Goal: Information Seeking & Learning: Learn about a topic

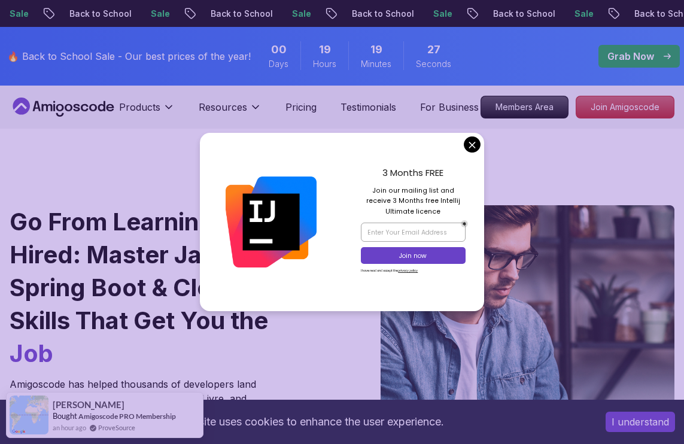
click at [480, 159] on div "3 Months FREE Join our mailing list and receive 3 Months free Intellij Ultimate…" at bounding box center [413, 222] width 142 height 179
click at [481, 163] on div "3 Months FREE Join our mailing list and receive 3 Months free Intellij Ultimate…" at bounding box center [413, 222] width 142 height 179
click at [482, 162] on div "3 Months FREE Join our mailing list and receive 3 Months free Intellij Ultimate…" at bounding box center [413, 222] width 142 height 179
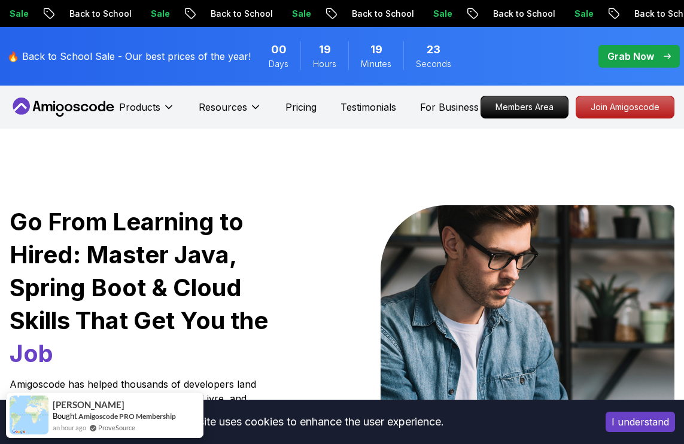
click at [475, 160] on div "Go From Learning to Hired: Master Java, Spring Boot & Cloud Skills That Get You…" at bounding box center [342, 423] width 684 height 588
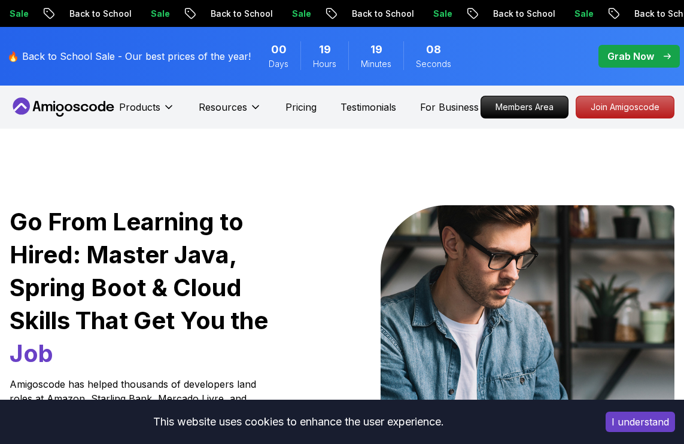
click at [160, 108] on p "Products" at bounding box center [139, 107] width 41 height 14
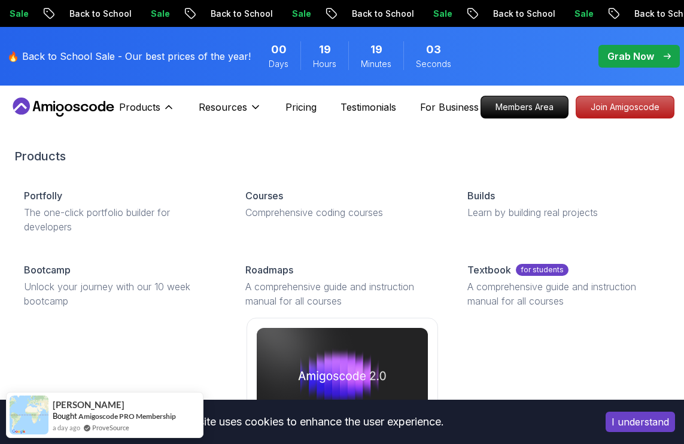
click at [274, 197] on p "Courses" at bounding box center [264, 195] width 38 height 14
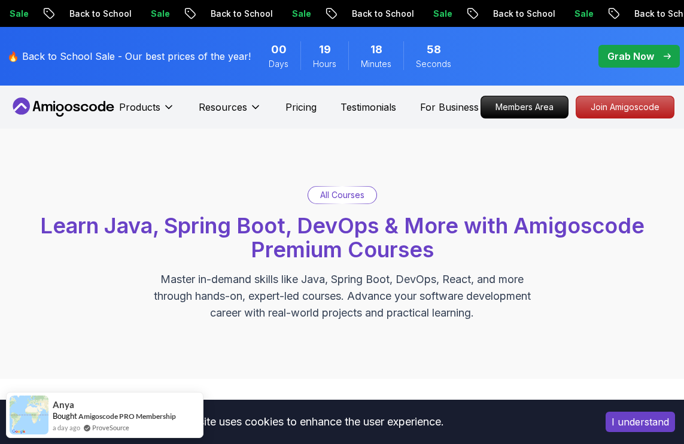
click at [343, 203] on div "All Courses" at bounding box center [342, 195] width 68 height 17
click at [354, 201] on p "All Courses" at bounding box center [342, 195] width 44 height 12
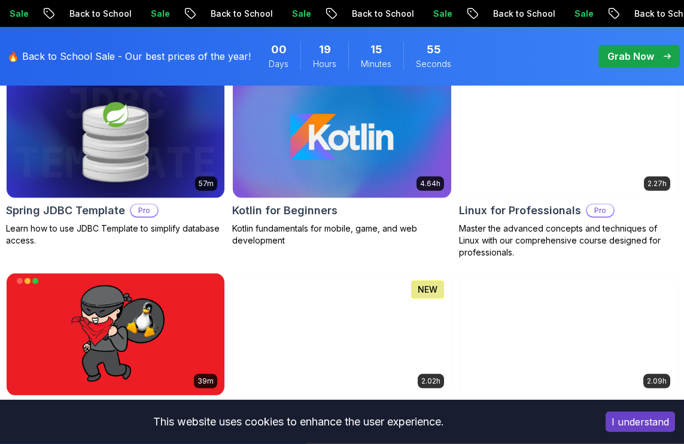
scroll to position [2565, 0]
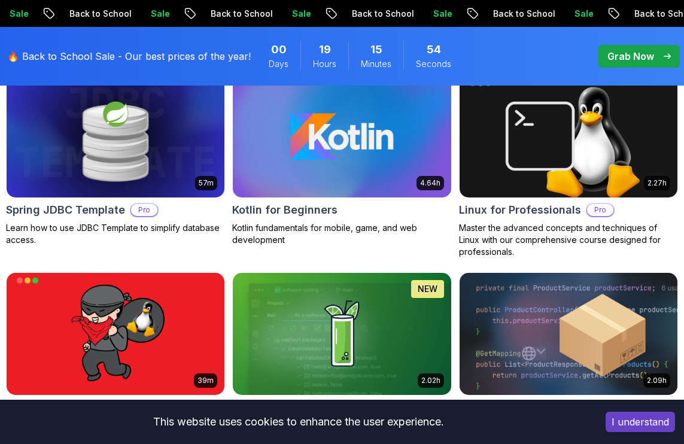
click at [367, 369] on img at bounding box center [342, 334] width 218 height 122
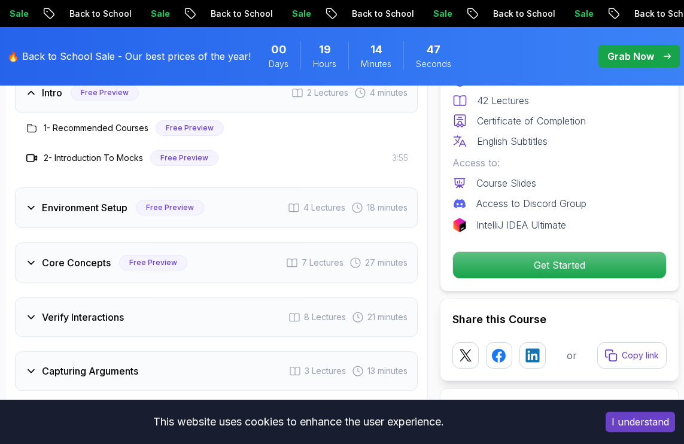
scroll to position [2098, 0]
click at [28, 311] on icon at bounding box center [31, 317] width 12 height 12
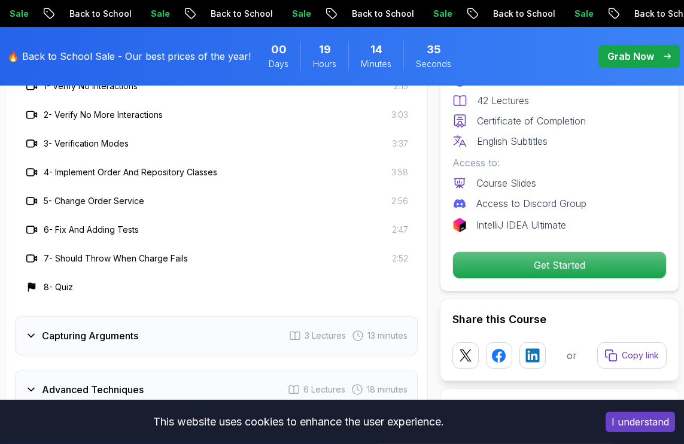
scroll to position [2304, 0]
click at [33, 334] on icon at bounding box center [31, 335] width 12 height 12
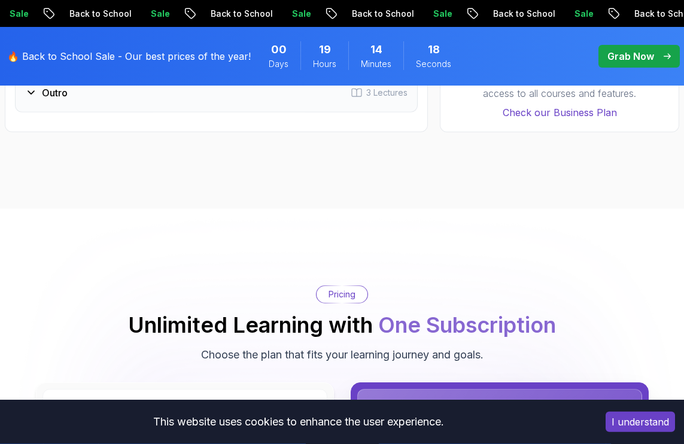
scroll to position [2612, 0]
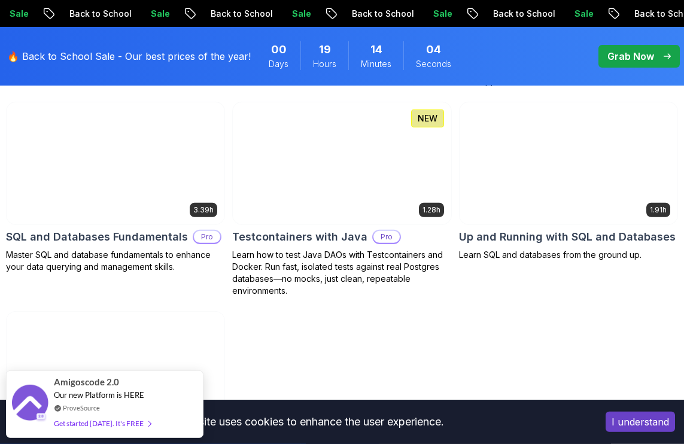
scroll to position [3354, 0]
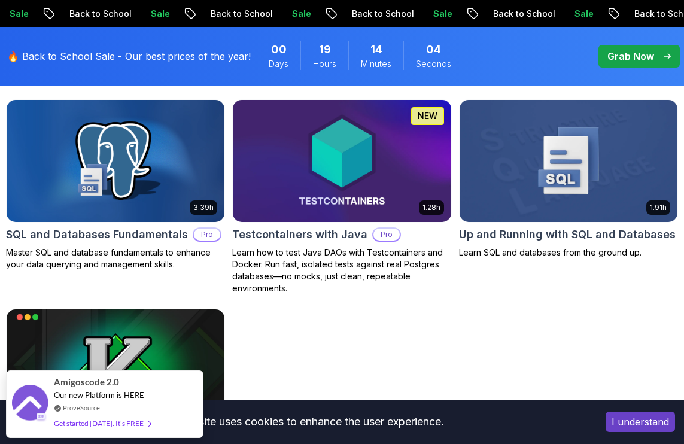
click at [308, 163] on img at bounding box center [342, 161] width 218 height 122
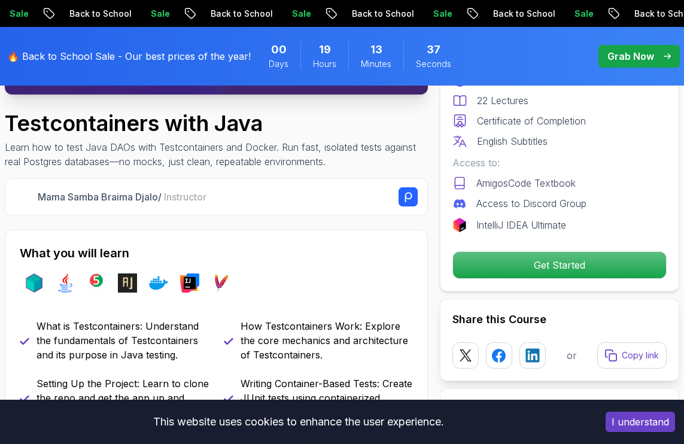
scroll to position [297, 0]
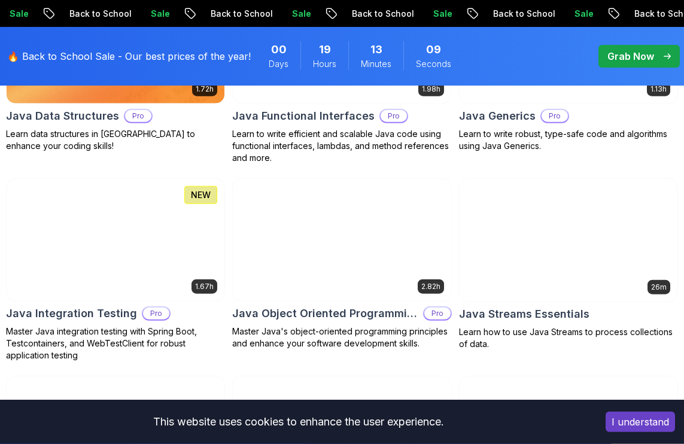
scroll to position [1868, 0]
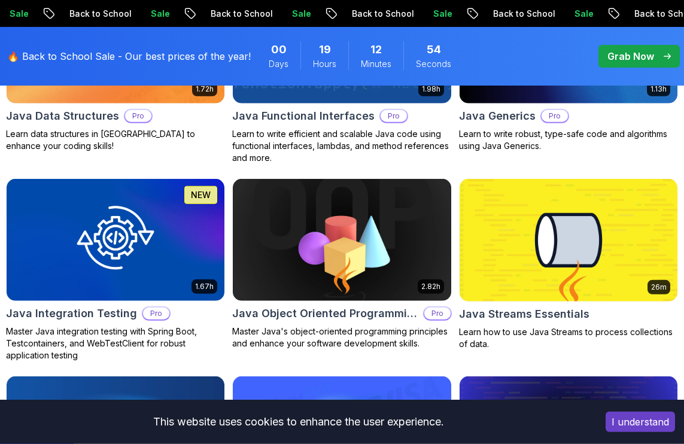
click at [134, 253] on img at bounding box center [116, 240] width 218 height 122
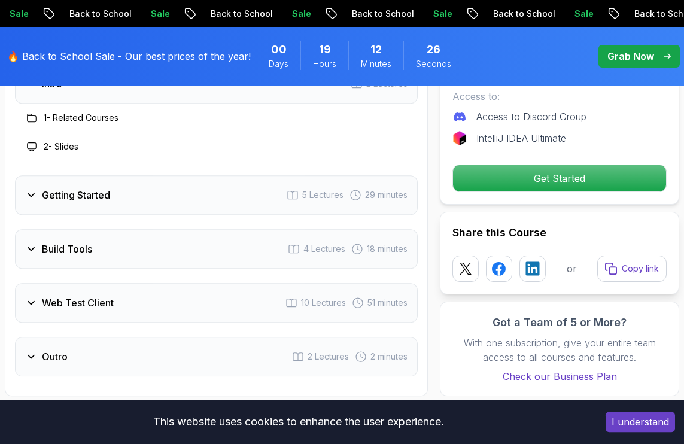
scroll to position [2204, 0]
click at [33, 309] on icon at bounding box center [31, 303] width 12 height 12
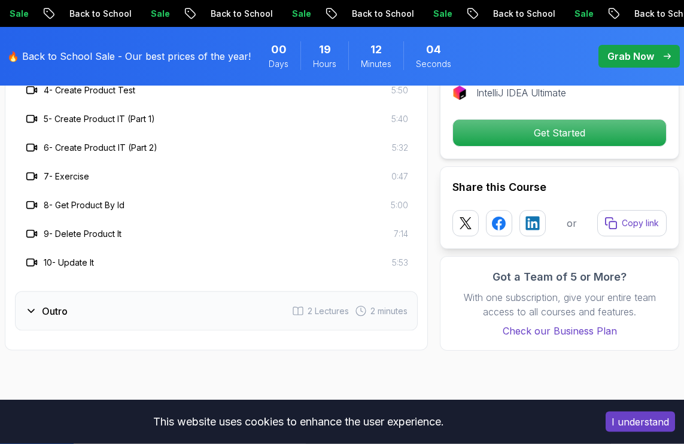
scroll to position [2480, 0]
click at [36, 316] on icon at bounding box center [31, 310] width 12 height 12
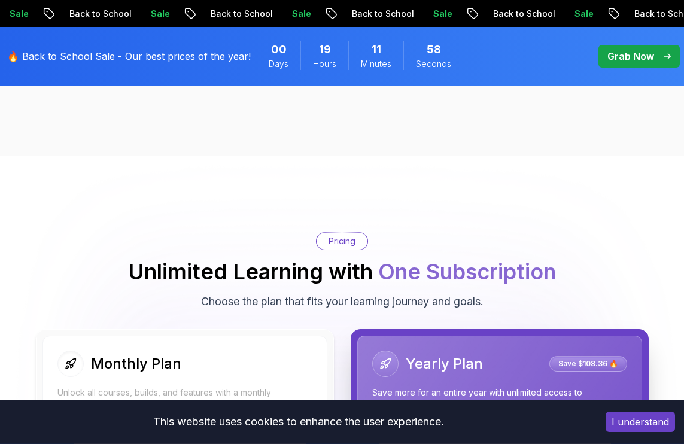
scroll to position [2517, 0]
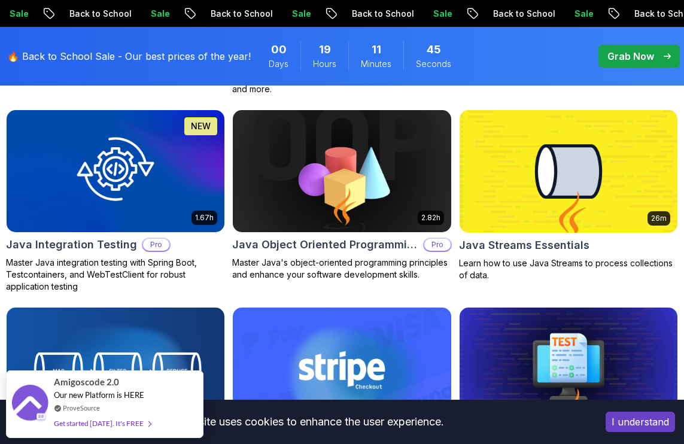
scroll to position [1952, 0]
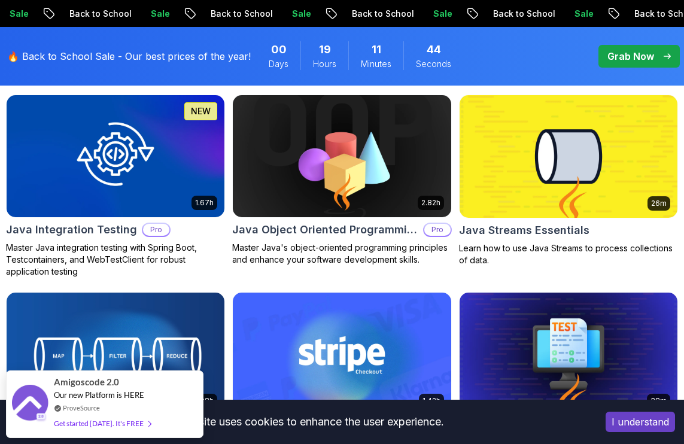
click at [99, 437] on div "Amigoscode 2.0 Our new Platform is HERE ProveSource Get started today. It's FREE" at bounding box center [104, 404] width 101 height 66
click at [96, 394] on div "Amigoscode 2.0 Our new Platform is HERE ProveSource Get started today. It's FREE" at bounding box center [104, 404] width 101 height 66
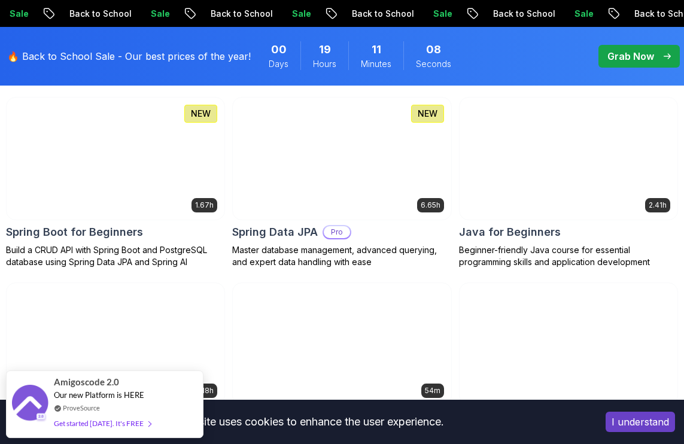
scroll to position [608, 0]
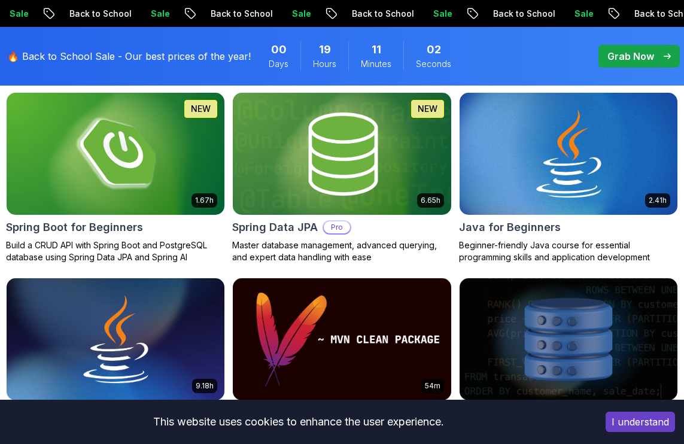
click at [348, 178] on img at bounding box center [342, 154] width 218 height 122
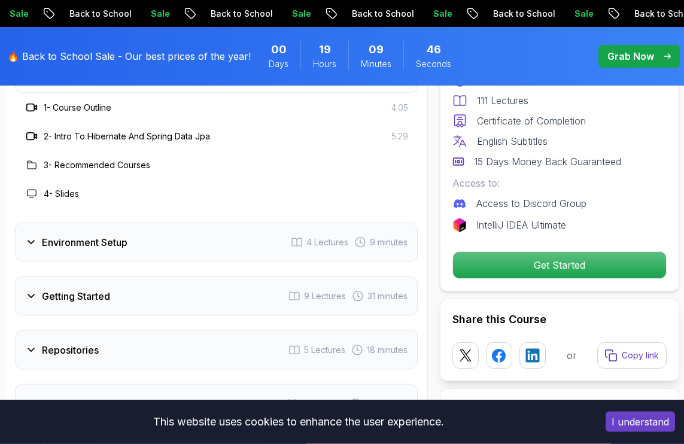
scroll to position [1725, 0]
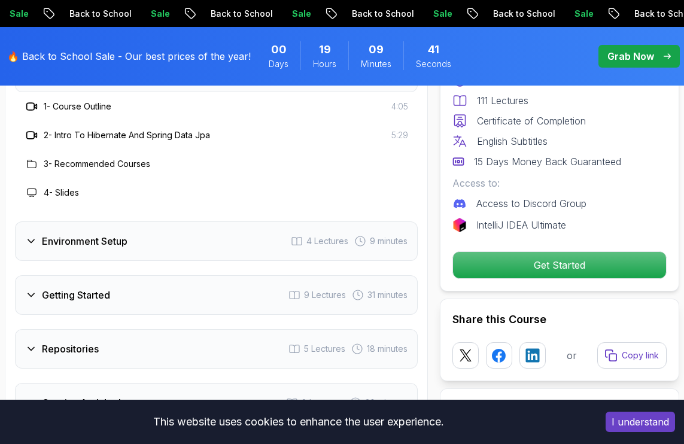
click at [32, 289] on icon at bounding box center [31, 295] width 12 height 12
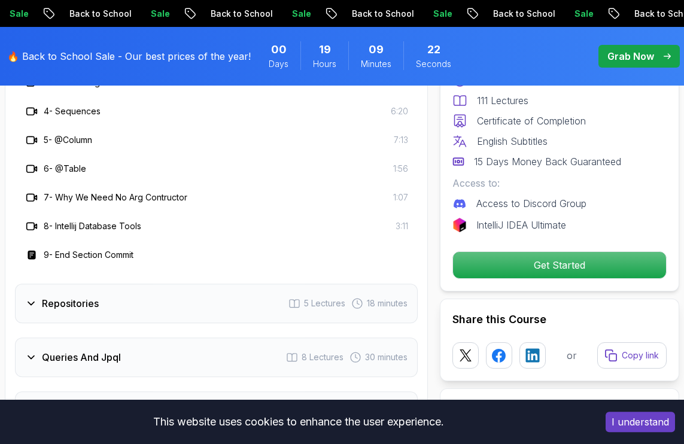
scroll to position [1914, 0]
click at [39, 296] on div "Repositories" at bounding box center [62, 303] width 74 height 14
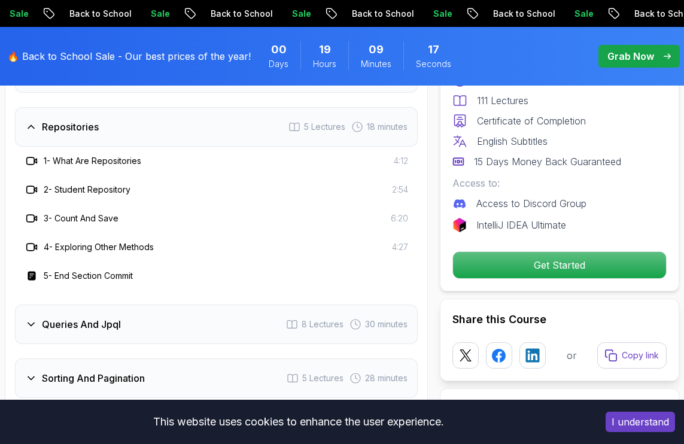
click at [35, 318] on icon at bounding box center [31, 324] width 12 height 12
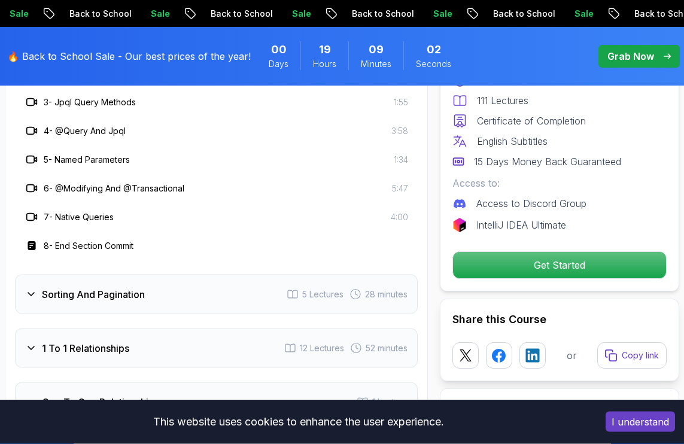
scroll to position [2003, 0]
click at [38, 286] on div "Sorting And Pagination" at bounding box center [85, 293] width 120 height 14
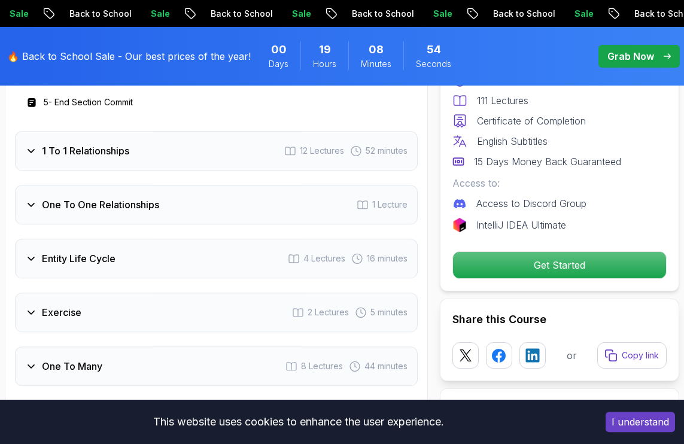
scroll to position [2113, 0]
click at [34, 252] on icon at bounding box center [31, 258] width 12 height 12
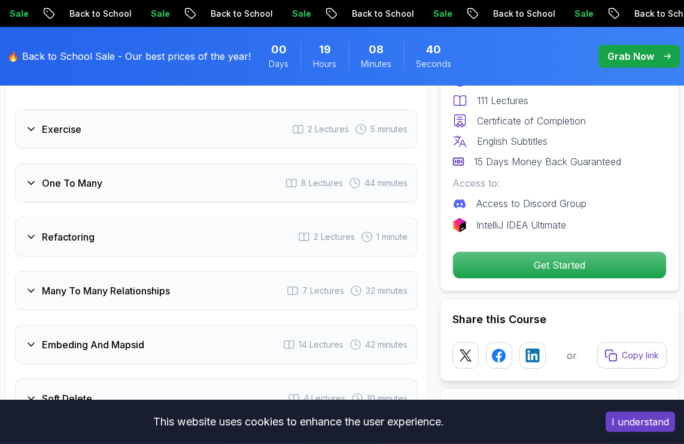
scroll to position [2268, 0]
click at [39, 391] on div "Soft Delete" at bounding box center [58, 398] width 67 height 14
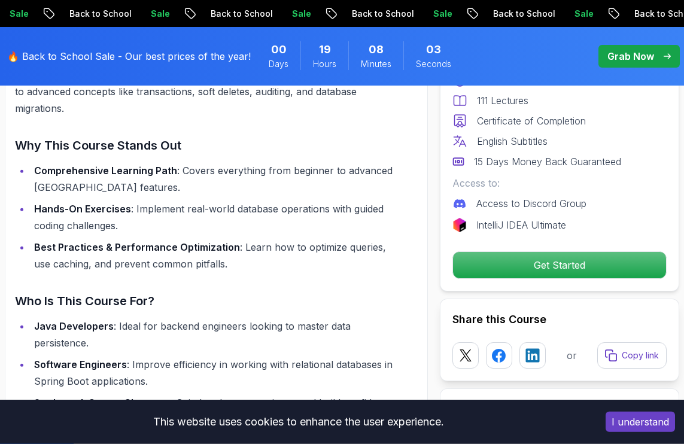
scroll to position [981, 0]
